Goal: Find specific page/section: Find specific page/section

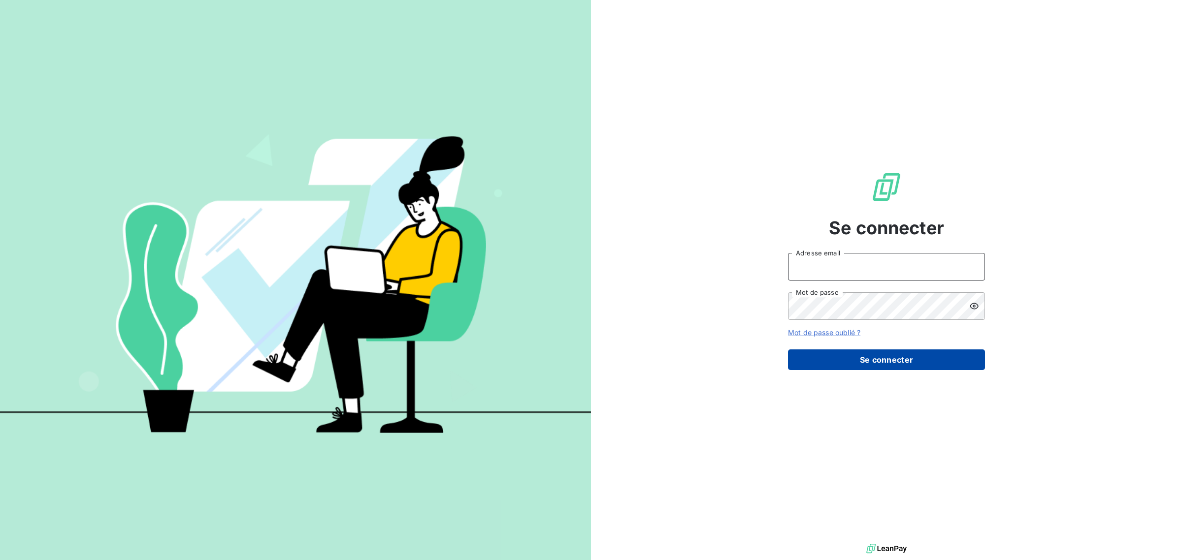
type input "[EMAIL_ADDRESS][DOMAIN_NAME]"
click at [890, 358] on button "Se connecter" at bounding box center [886, 360] width 197 height 21
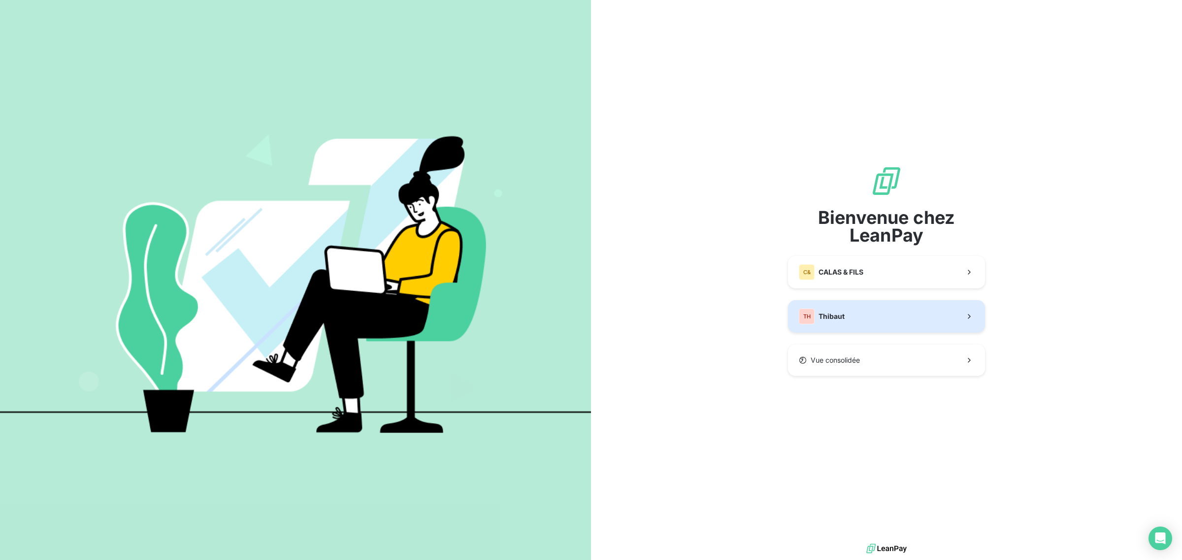
click at [843, 323] on div "TH Thibaut" at bounding box center [822, 317] width 46 height 16
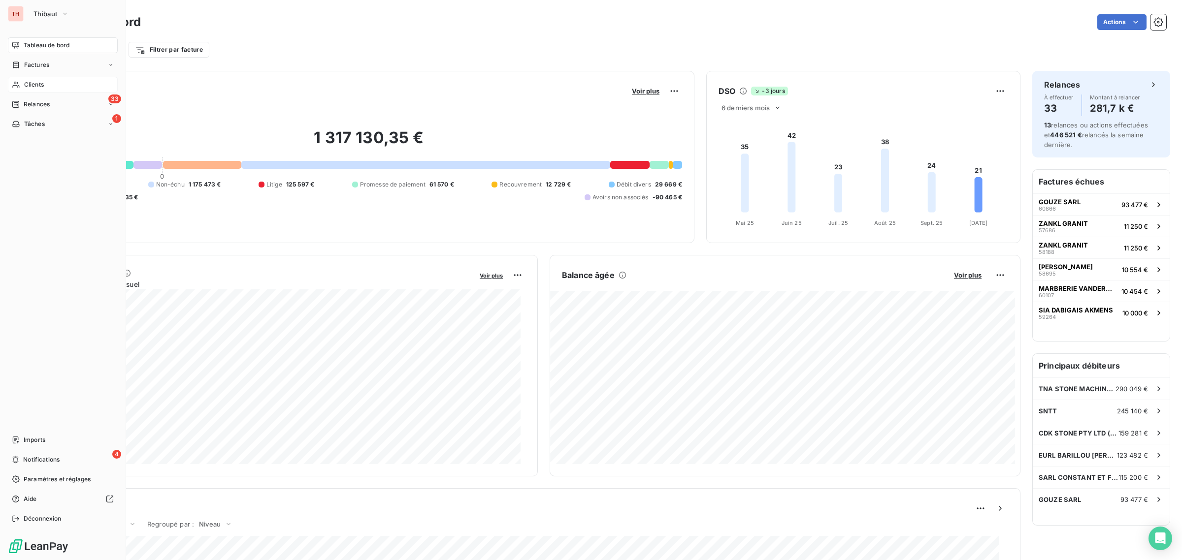
click at [35, 82] on span "Clients" at bounding box center [34, 84] width 20 height 9
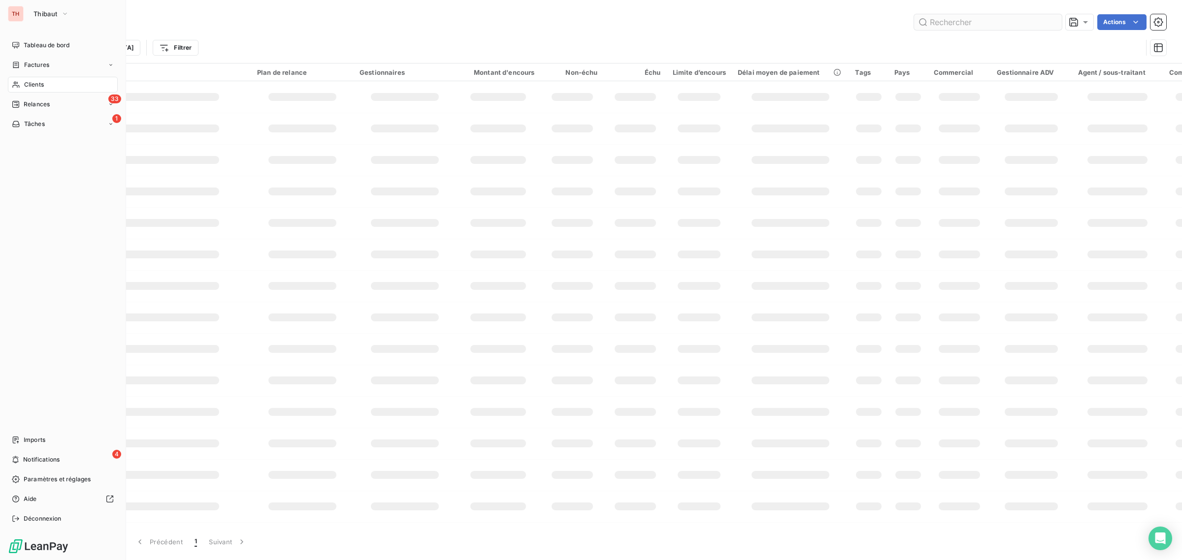
click at [941, 19] on input "text" at bounding box center [988, 22] width 148 height 16
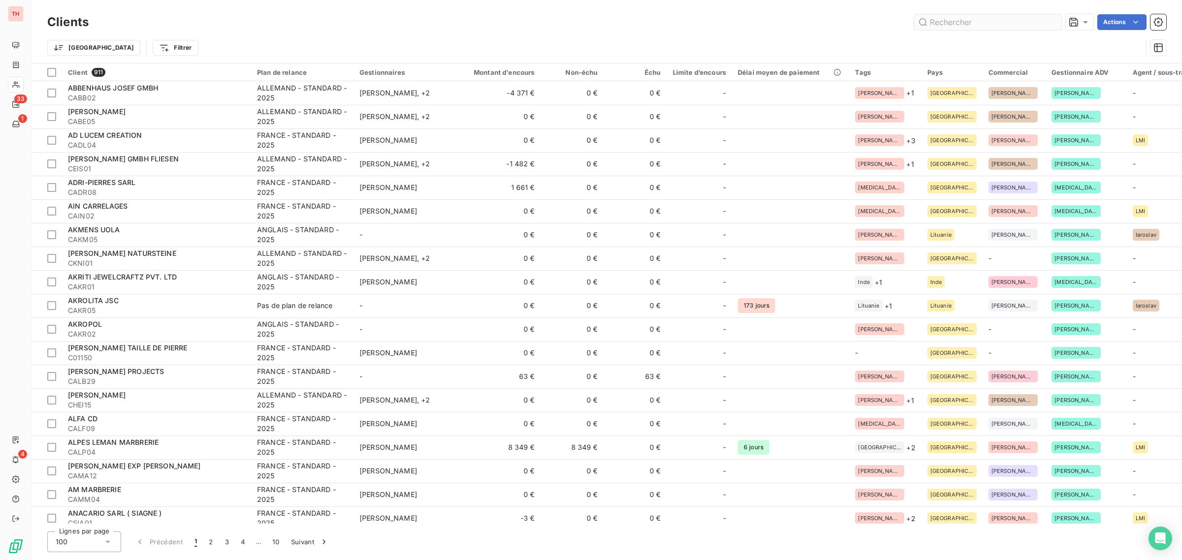
click at [943, 22] on input "text" at bounding box center [988, 22] width 148 height 16
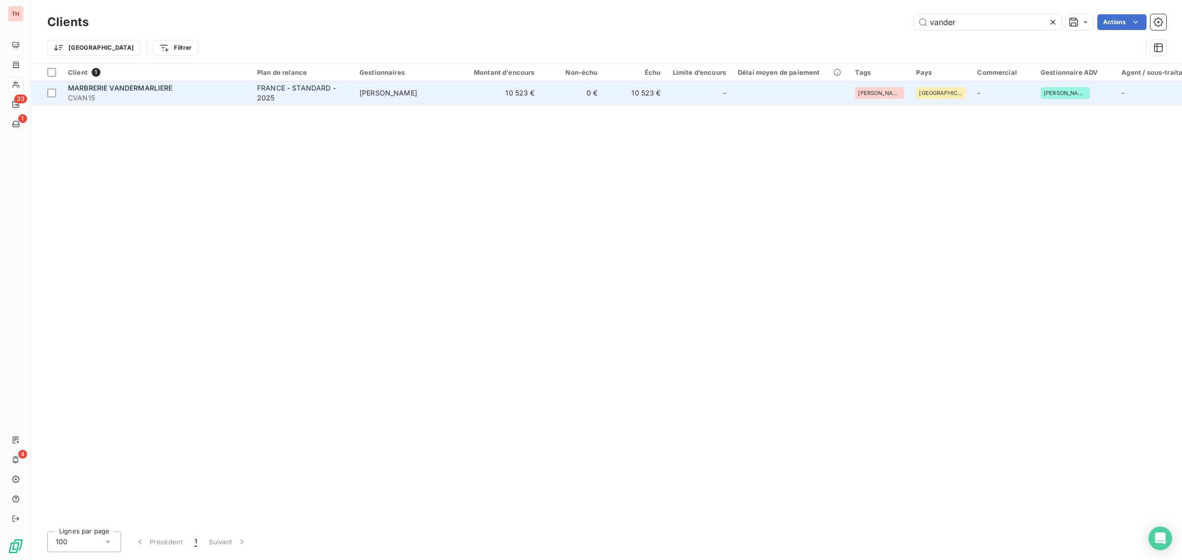
type input "vander"
click at [191, 101] on span "CVAN15" at bounding box center [156, 98] width 177 height 10
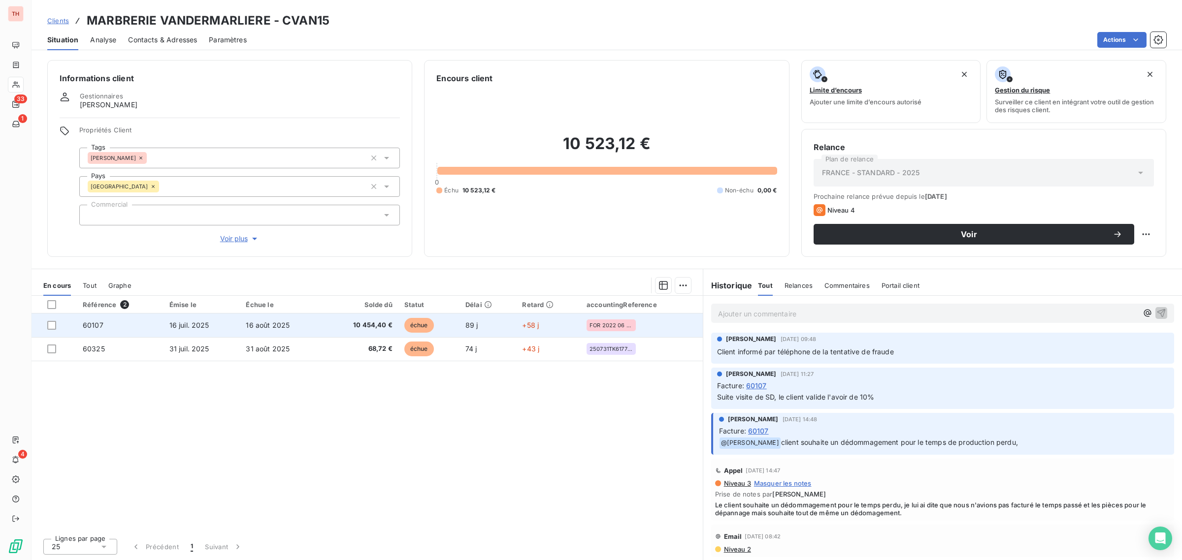
click at [162, 326] on td "60107" at bounding box center [120, 326] width 87 height 24
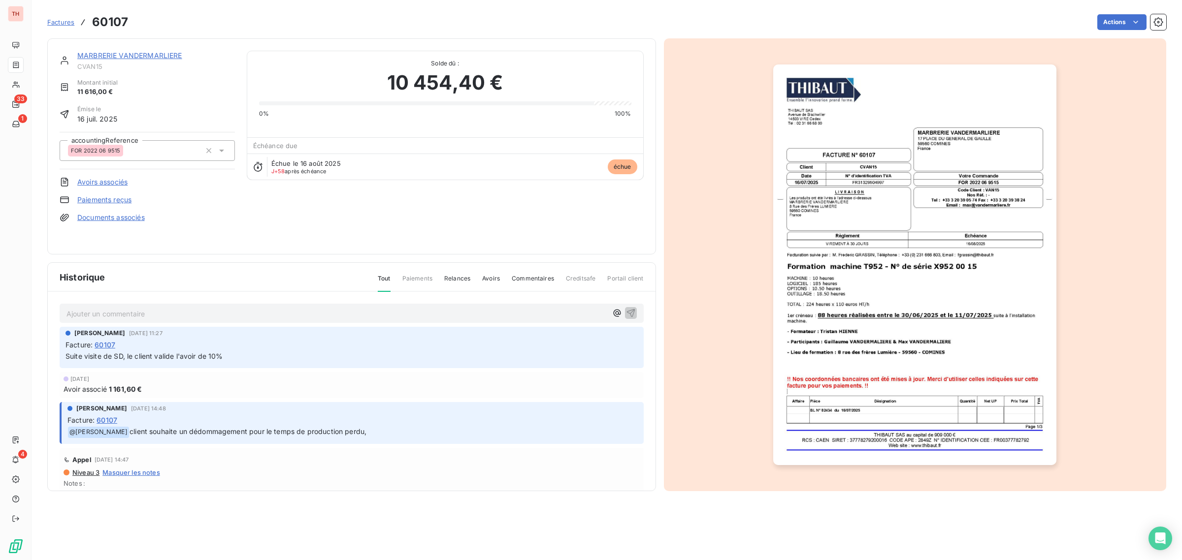
click at [897, 336] on img "button" at bounding box center [914, 265] width 283 height 401
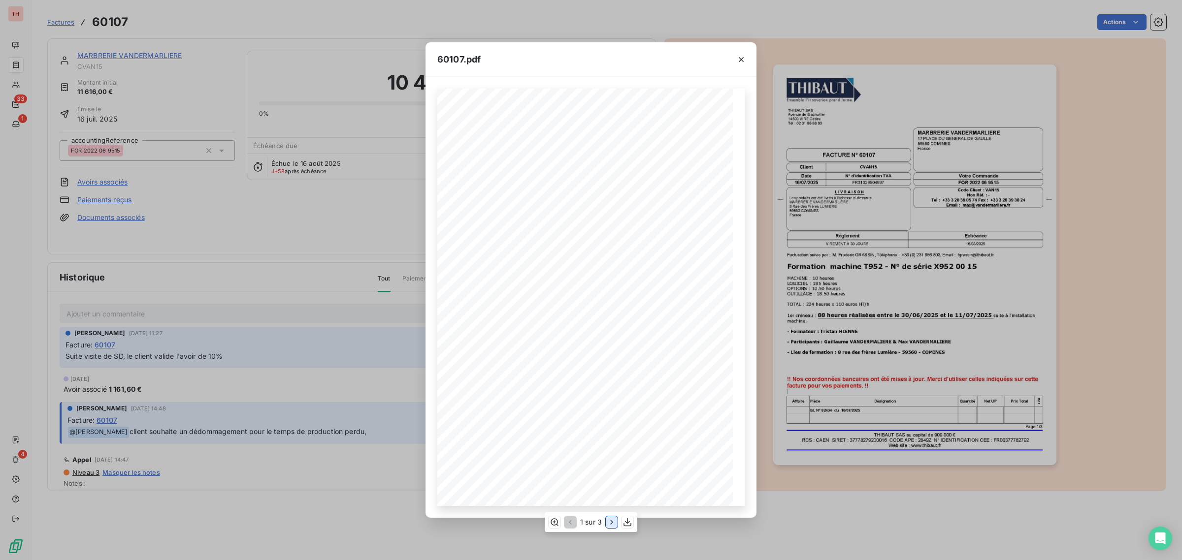
click at [611, 525] on icon "button" at bounding box center [612, 523] width 10 height 10
click at [612, 525] on icon "button" at bounding box center [613, 523] width 10 height 10
click at [553, 521] on icon "button" at bounding box center [554, 523] width 10 height 10
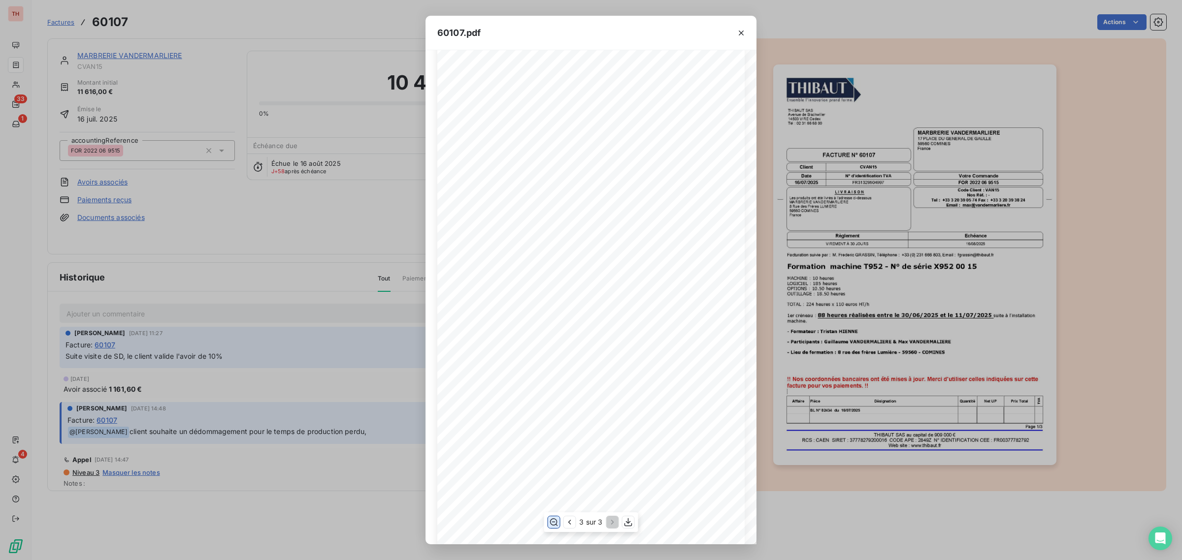
scroll to position [234, 0]
click at [739, 33] on icon "button" at bounding box center [741, 33] width 10 height 10
